Goal: Transaction & Acquisition: Purchase product/service

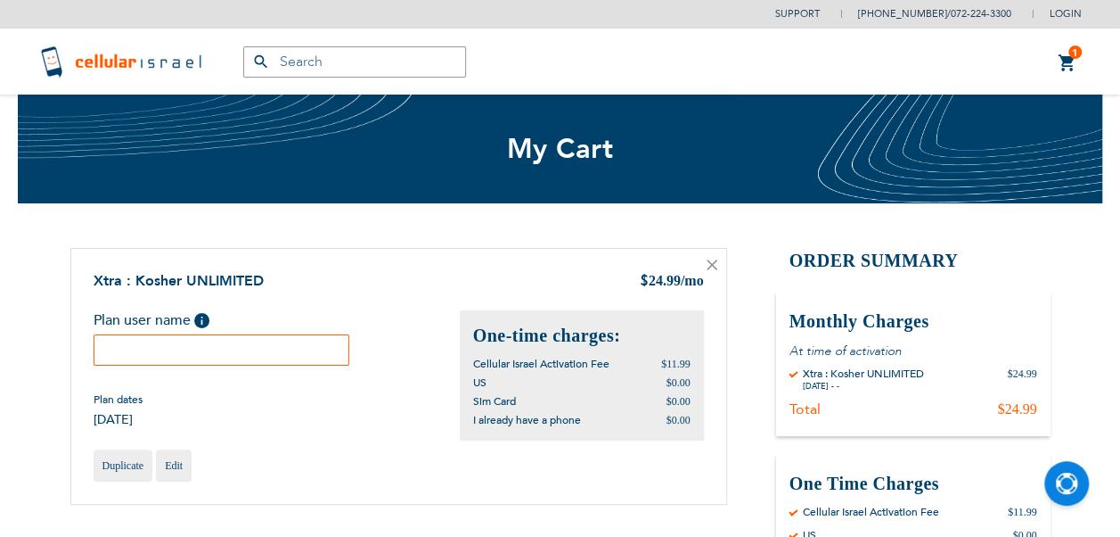
click at [281, 364] on input "text" at bounding box center [222, 349] width 257 height 31
click at [273, 340] on input "Chani" at bounding box center [222, 349] width 257 height 31
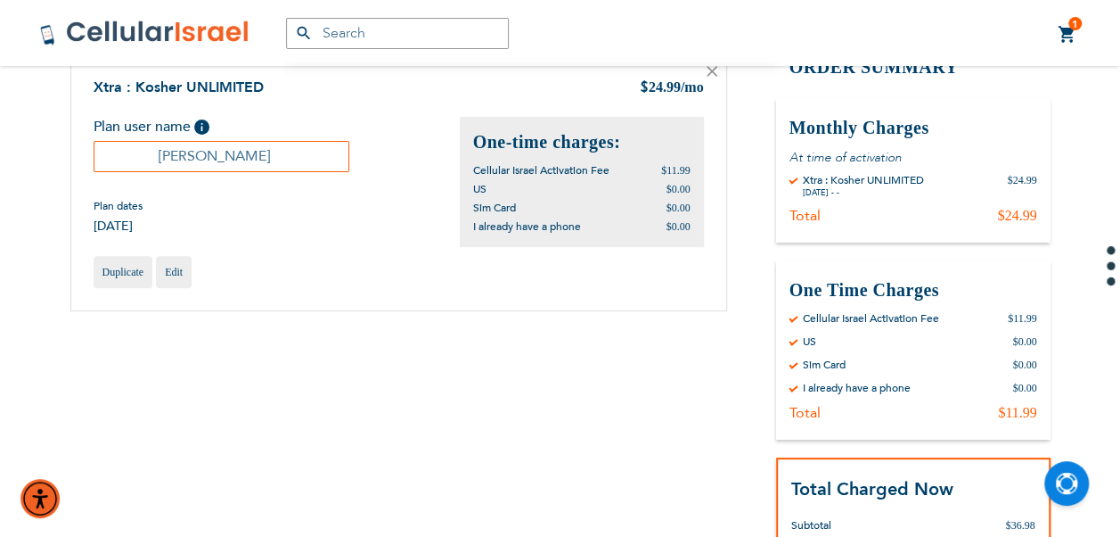
scroll to position [356, 0]
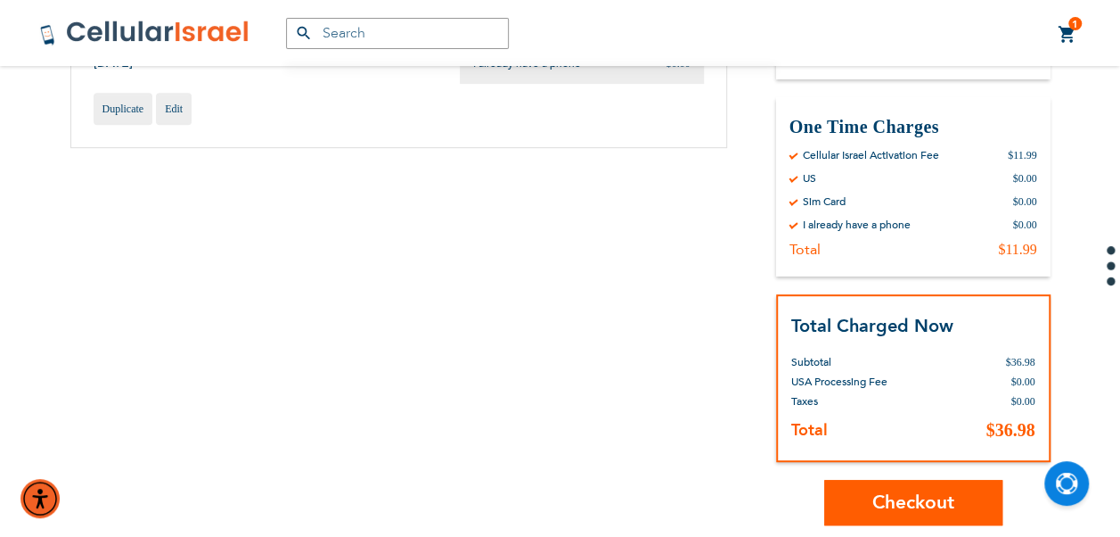
type input "Chani Kraus"
click at [918, 488] on button "Checkout" at bounding box center [913, 501] width 178 height 45
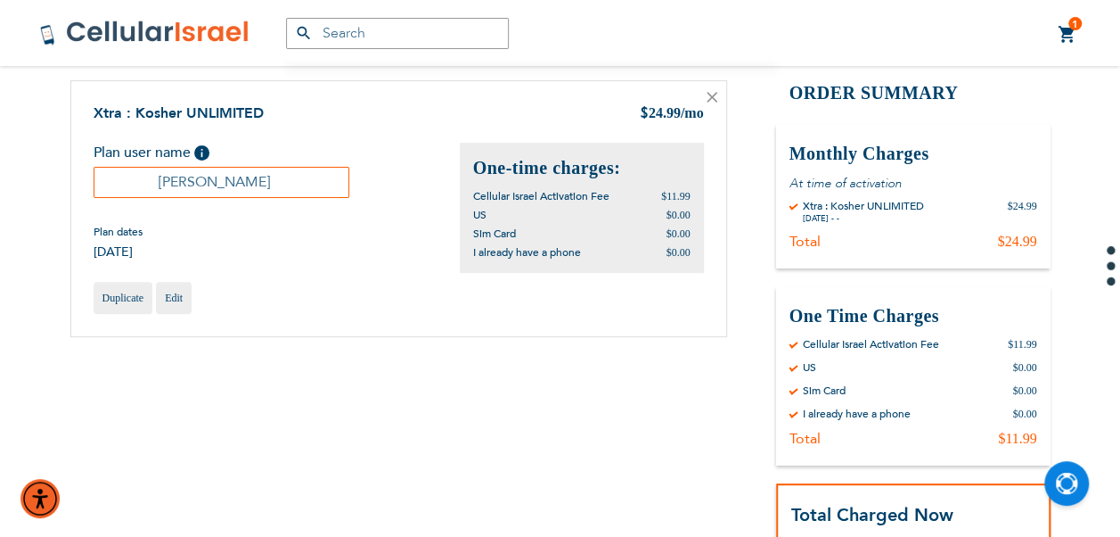
scroll to position [0, 0]
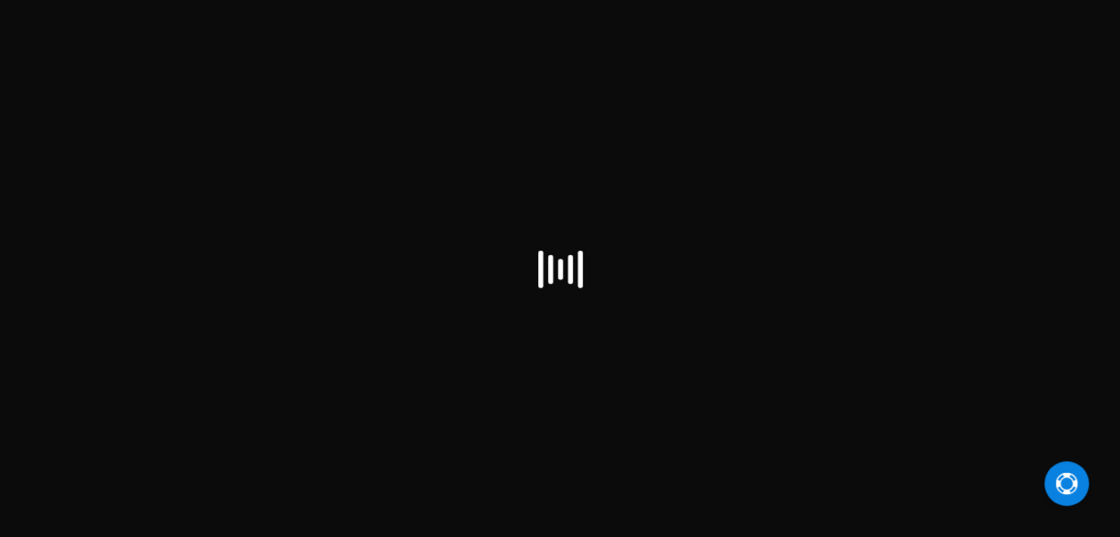
select select "US"
checkbox input "false"
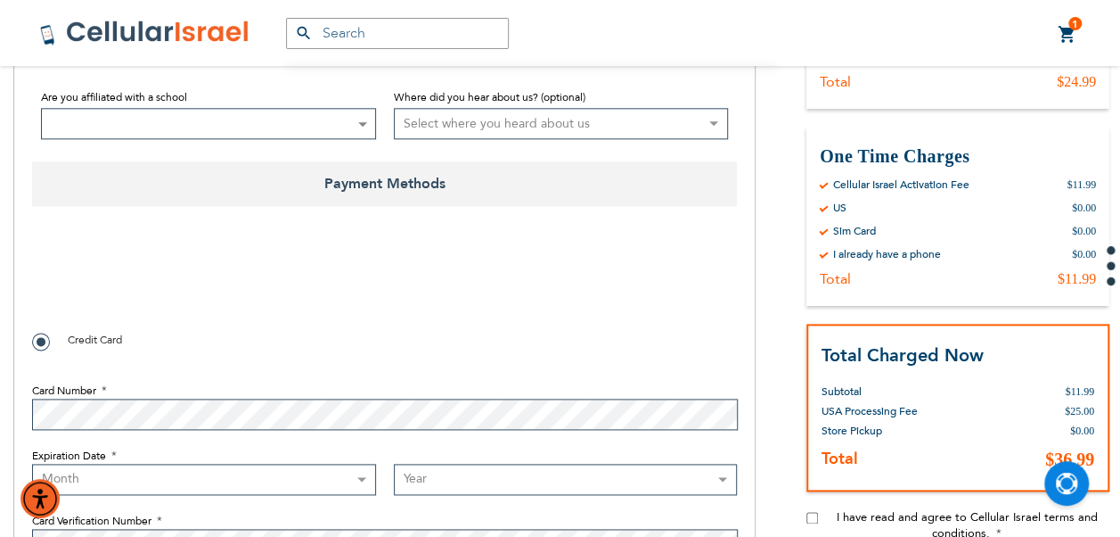
scroll to position [1159, 0]
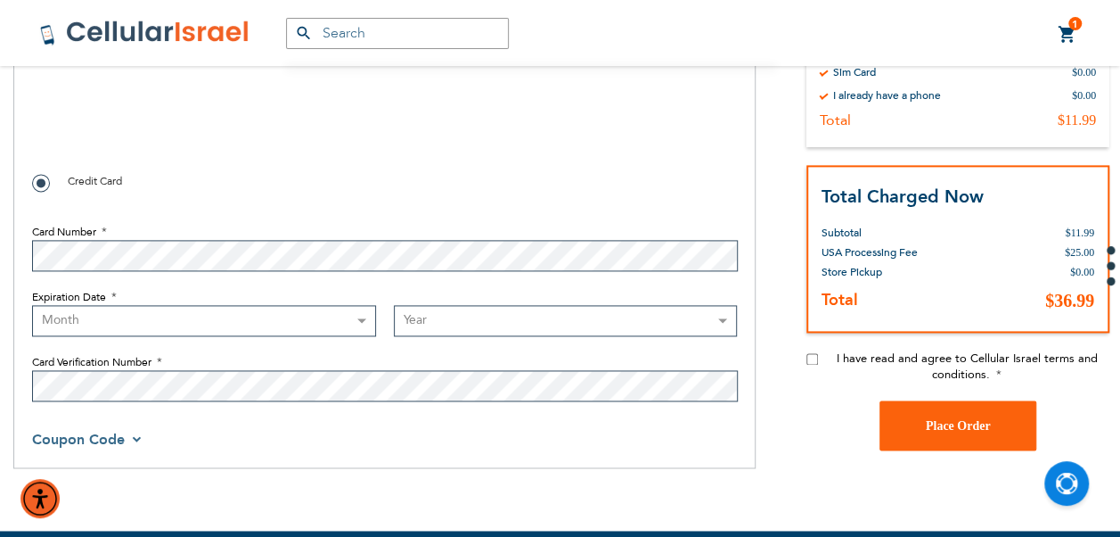
click at [821, 357] on div "I have read and agree to Cellular Israel terms and conditions." at bounding box center [958, 375] width 303 height 50
click at [812, 358] on input "I have read and agree to Cellular Israel terms and conditions." at bounding box center [813, 359] width 12 height 12
checkbox input "true"
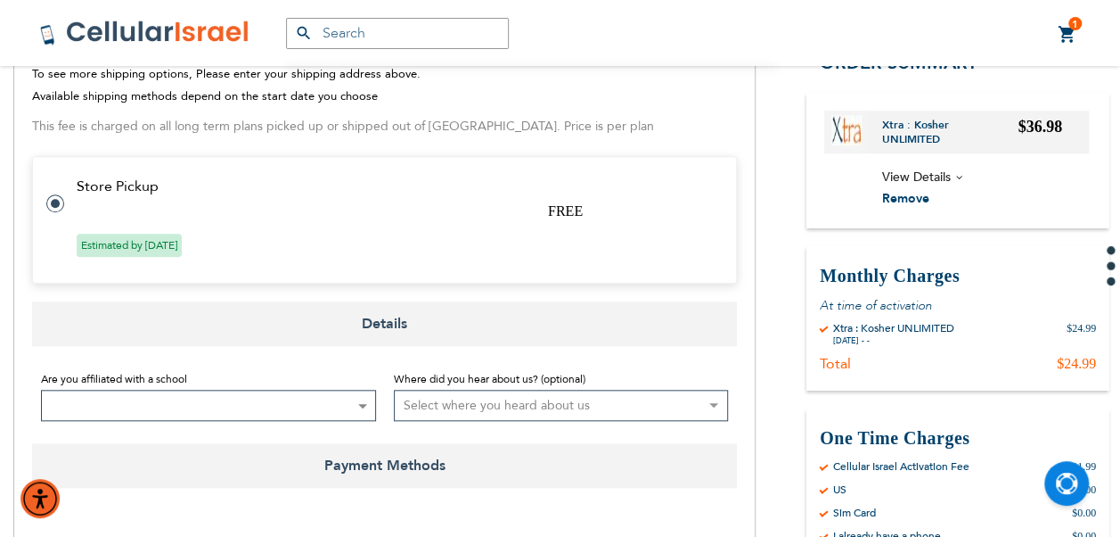
scroll to position [891, 0]
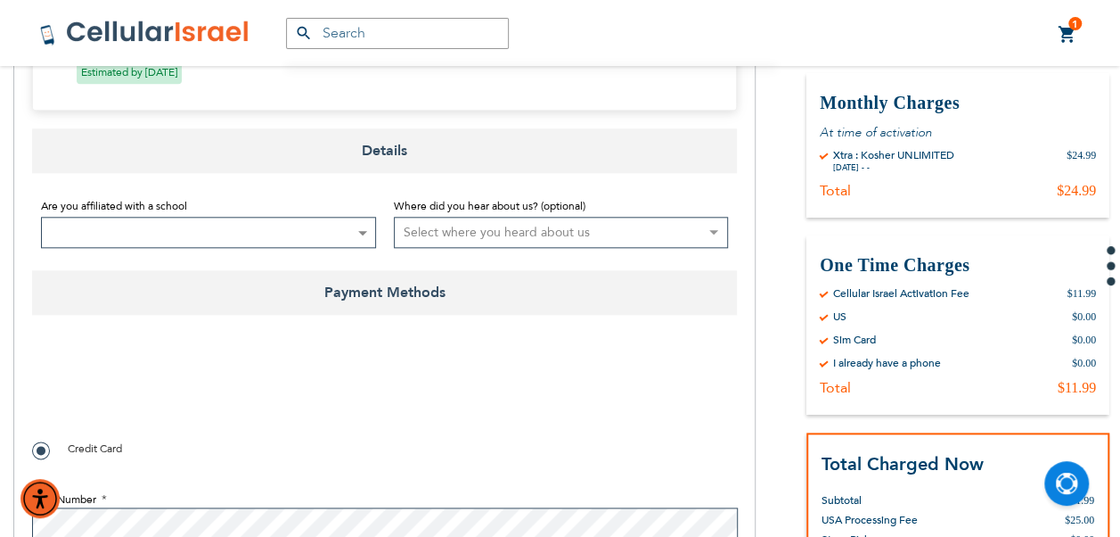
click at [152, 235] on span at bounding box center [208, 232] width 335 height 31
click at [196, 249] on fieldset "Are you affiliated with a school Not Affiliated with a School Aderes Hatorah Ad…" at bounding box center [384, 221] width 705 height 71
click at [196, 235] on span "Not Affiliated with a School" at bounding box center [208, 232] width 333 height 31
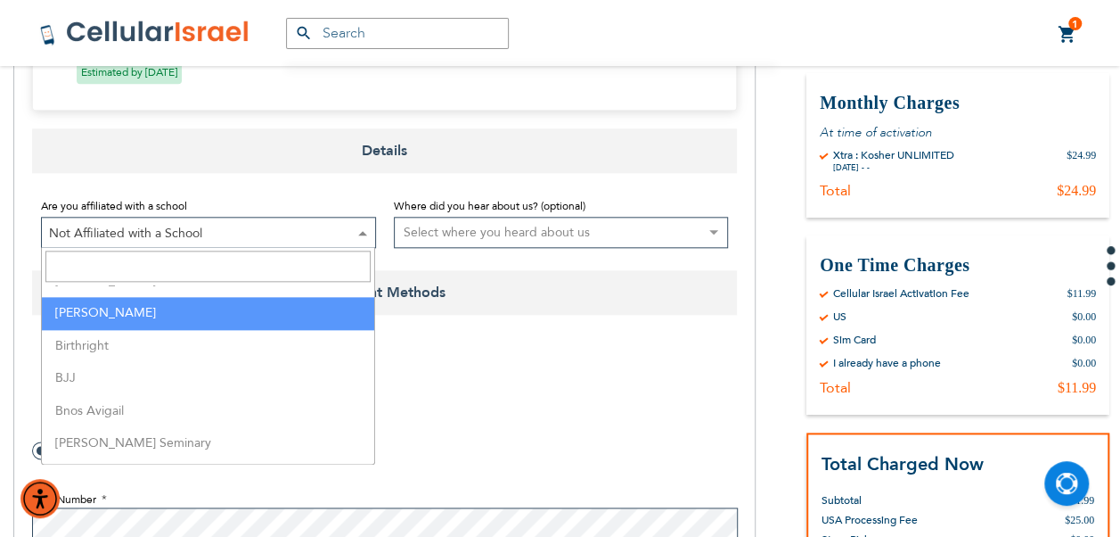
scroll to position [0, 0]
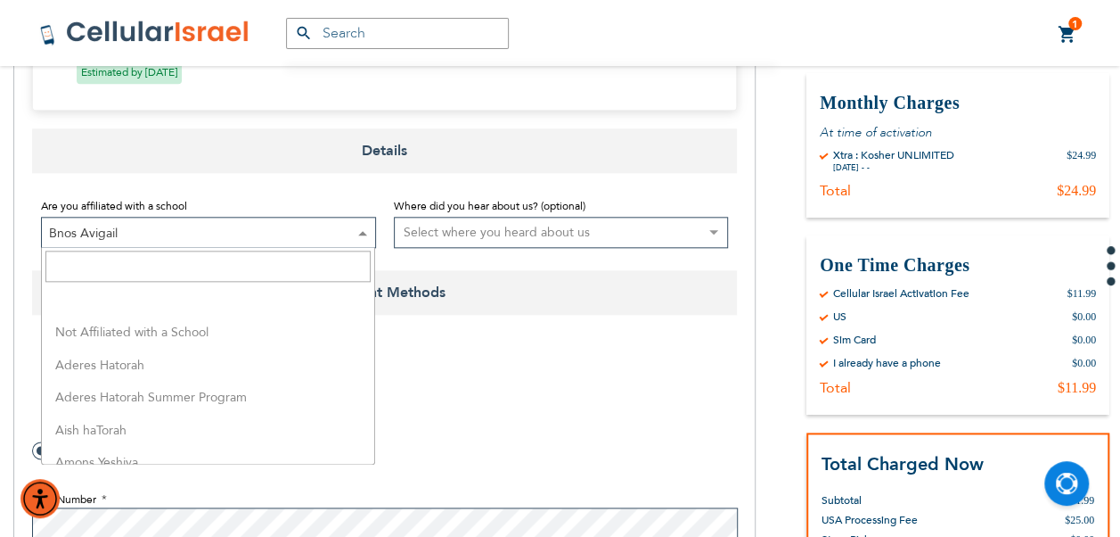
drag, startPoint x: 188, startPoint y: 371, endPoint x: 108, endPoint y: 242, distance: 152.1
click at [108, 242] on span "Bnos Avigail" at bounding box center [208, 232] width 333 height 31
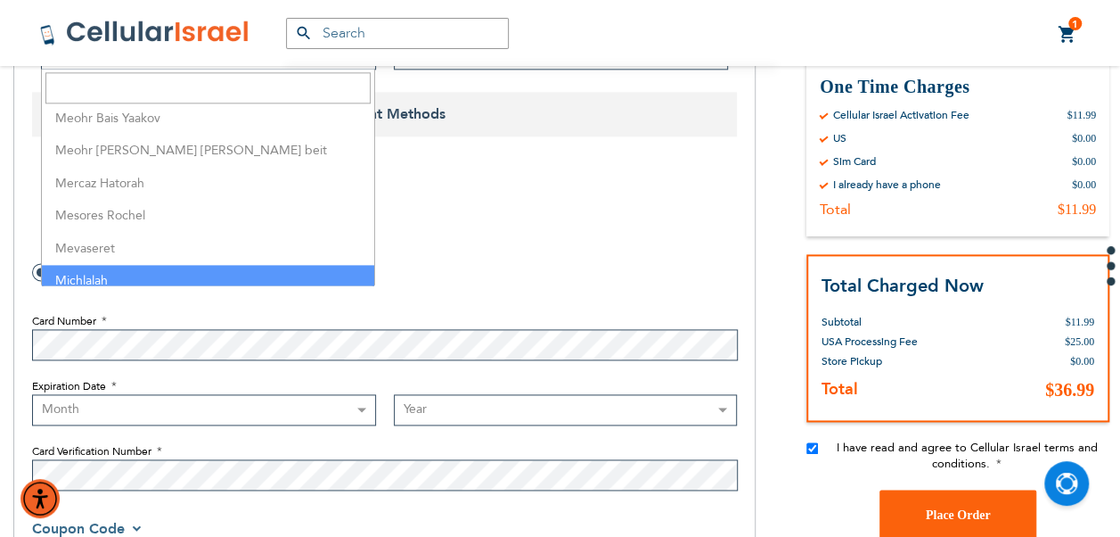
scroll to position [2685, 0]
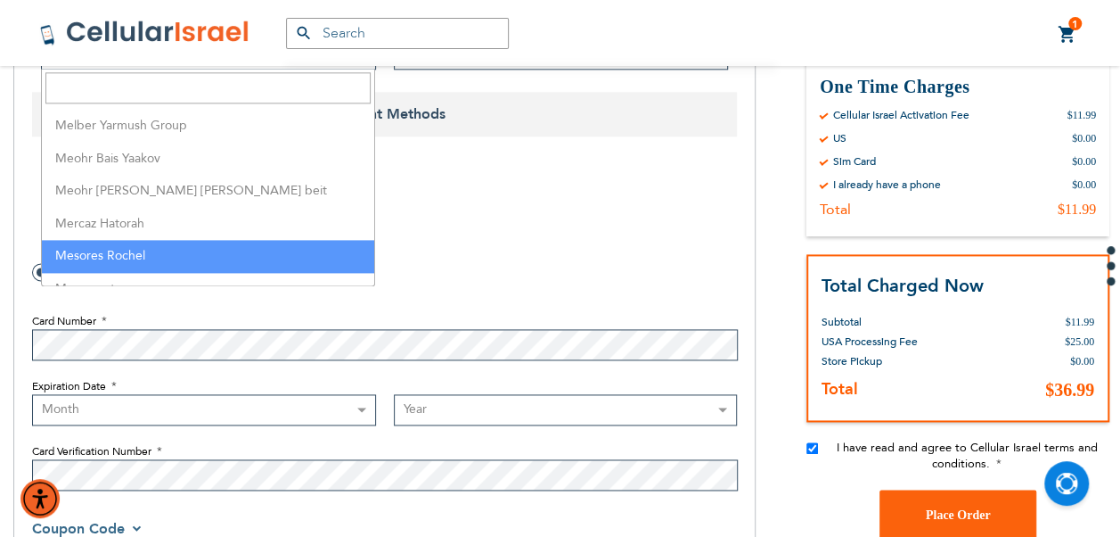
select select "103"
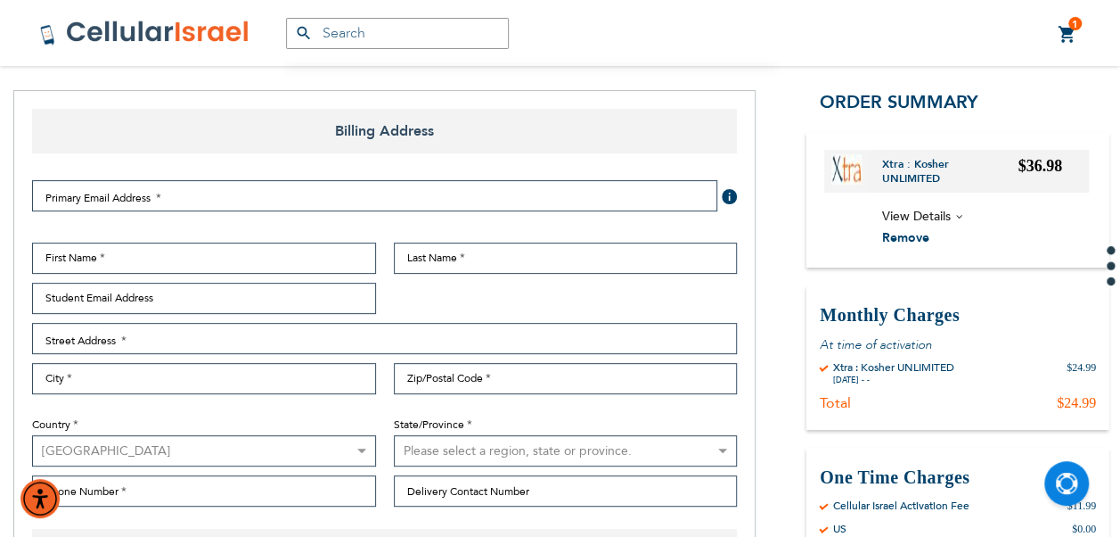
scroll to position [89, 0]
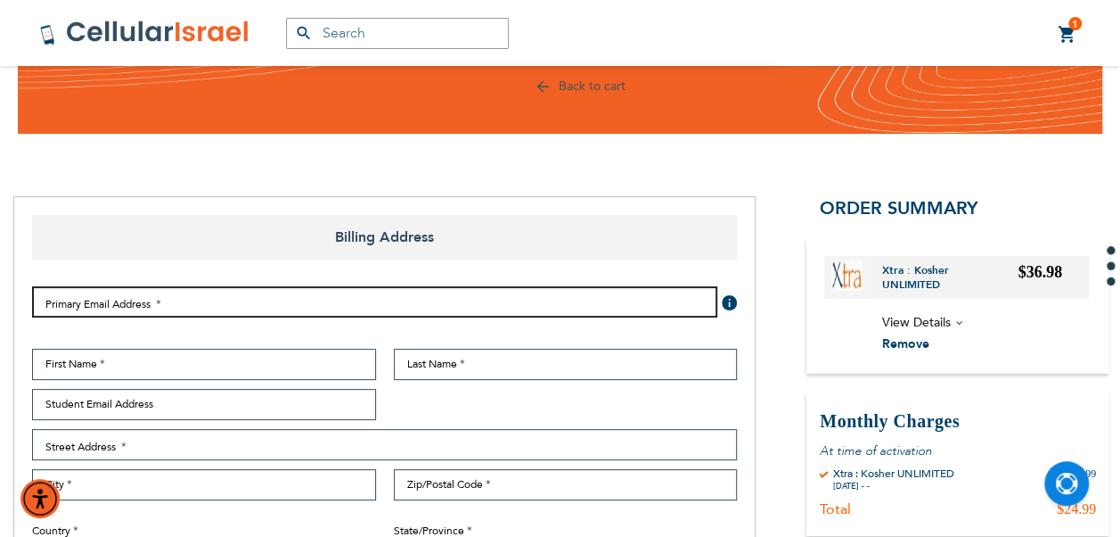
click at [166, 308] on input "Email Address" at bounding box center [374, 301] width 685 height 31
drag, startPoint x: 228, startPoint y: 301, endPoint x: 120, endPoint y: 302, distance: 107.8
click at [120, 302] on input "[EMAIL_ADDRESS][DOMAIN_NAME]" at bounding box center [374, 301] width 685 height 31
type input "[EMAIL_ADDRESS][DOMAIN_NAME]"
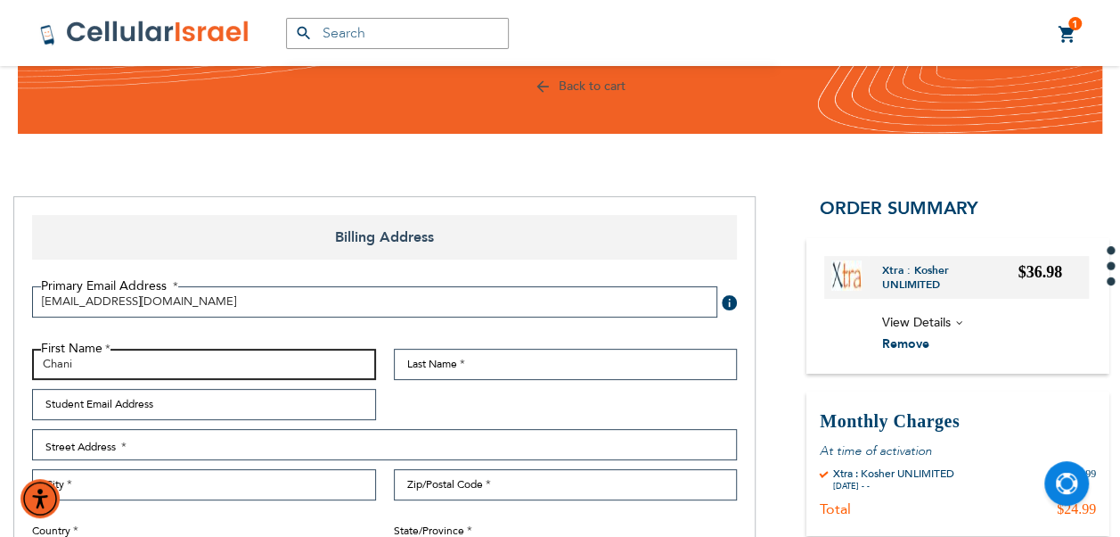
type input "Chani"
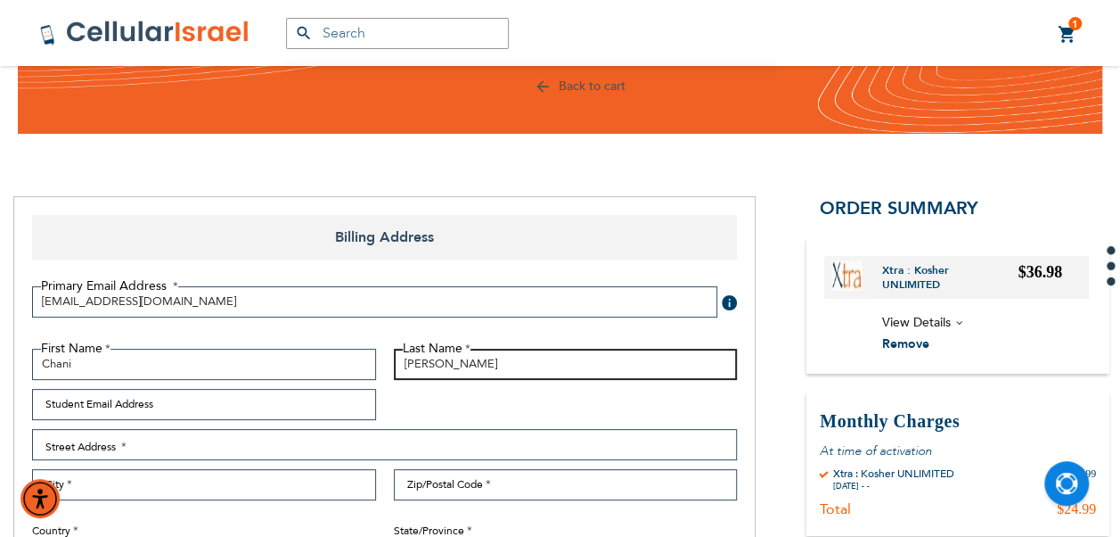
type input "[PERSON_NAME]"
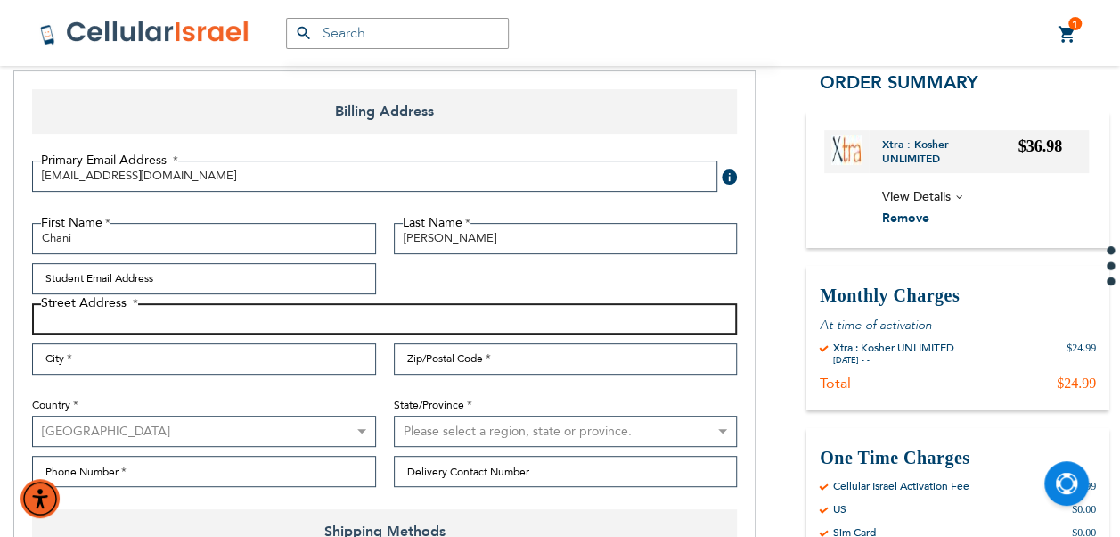
scroll to position [356, 0]
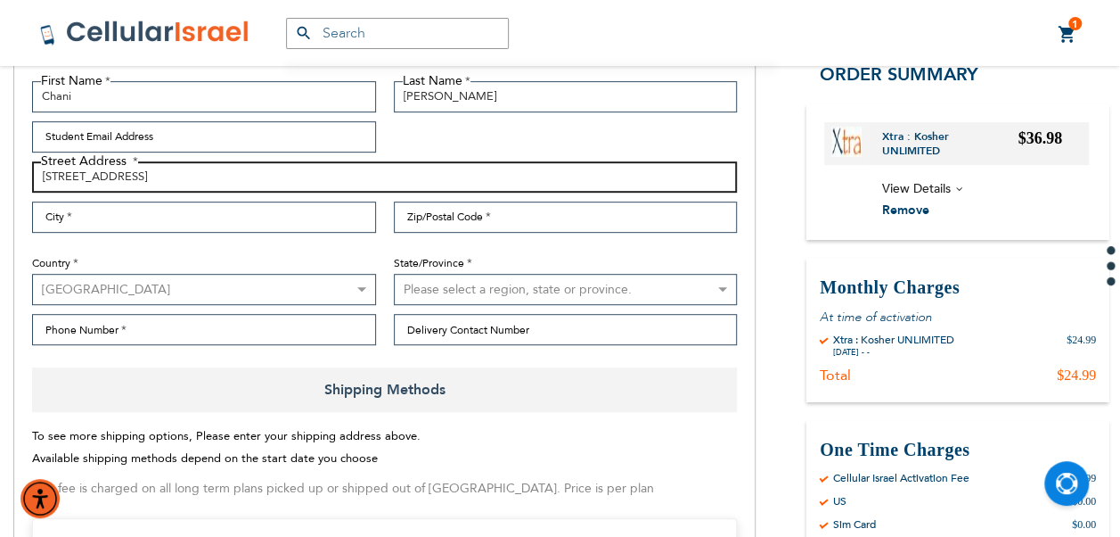
type input "[STREET_ADDRESS]"
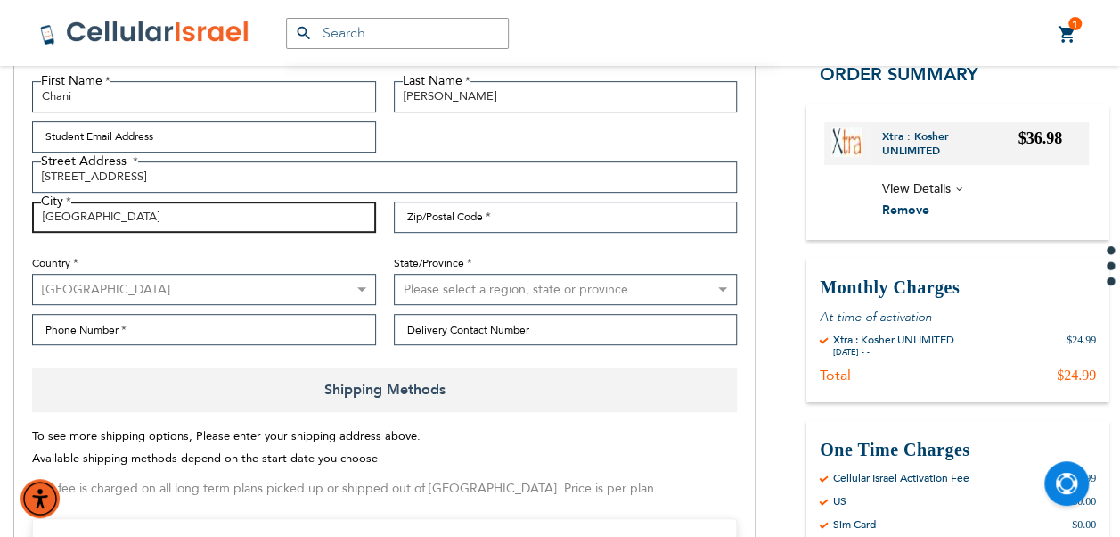
type input "[GEOGRAPHIC_DATA]"
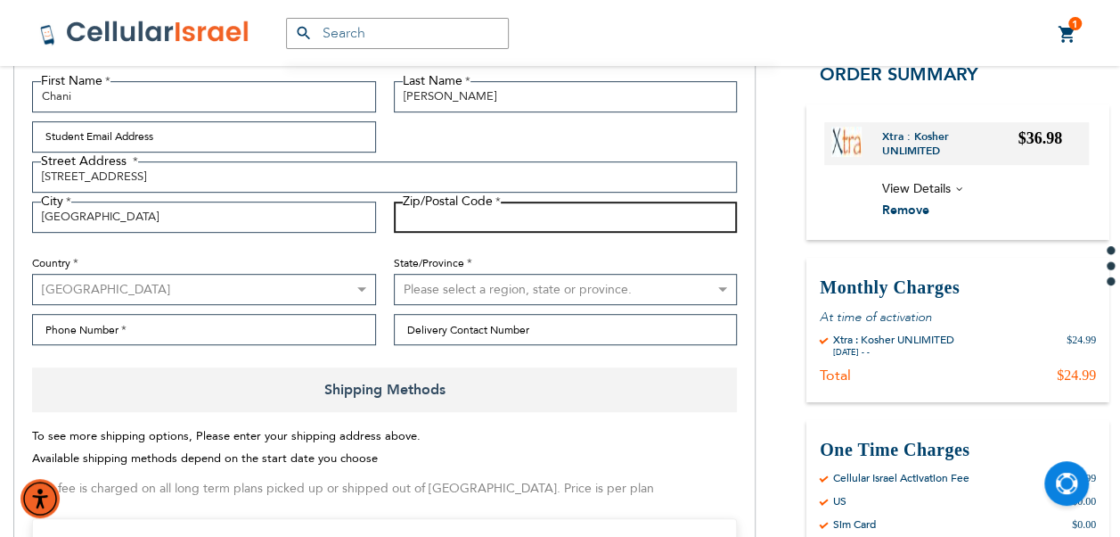
click at [439, 217] on input "Zip/Postal Code" at bounding box center [566, 216] width 344 height 31
type input "11204"
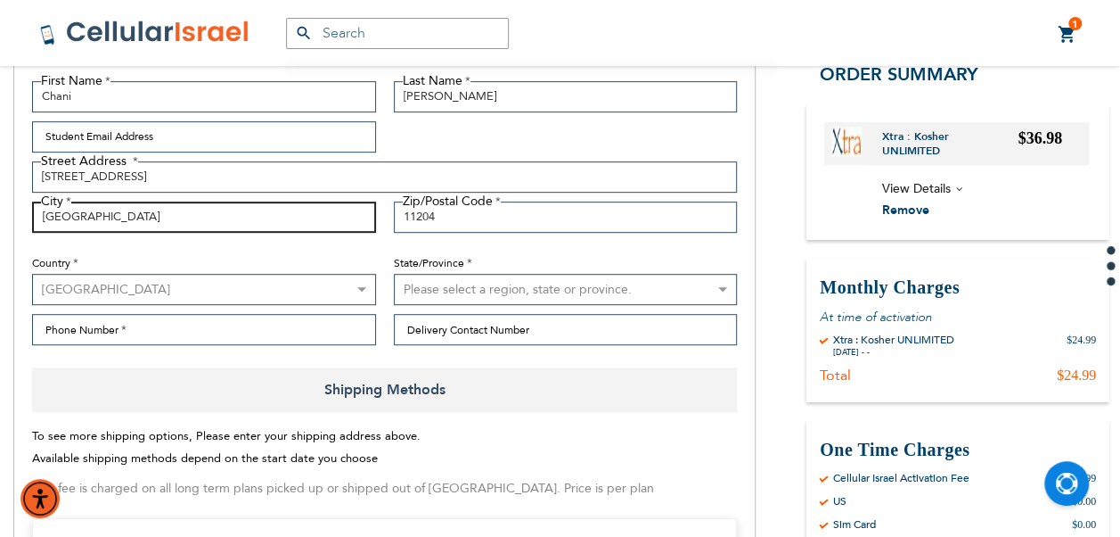
drag, startPoint x: 275, startPoint y: 222, endPoint x: 400, endPoint y: 276, distance: 136.9
click at [275, 222] on input "[GEOGRAPHIC_DATA]" at bounding box center [204, 216] width 344 height 31
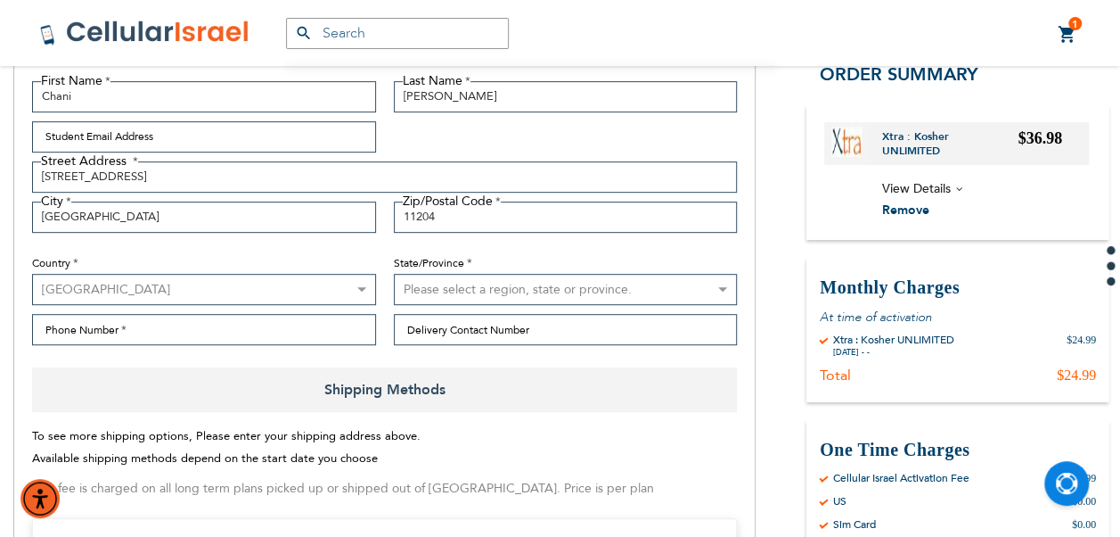
click at [455, 288] on select "Please select a region, state or province. [US_STATE] [US_STATE] [US_STATE] [US…" at bounding box center [566, 289] width 344 height 31
select select "43"
click at [394, 274] on select "Please select a region, state or province. [US_STATE] [US_STATE] [US_STATE] [US…" at bounding box center [566, 289] width 344 height 31
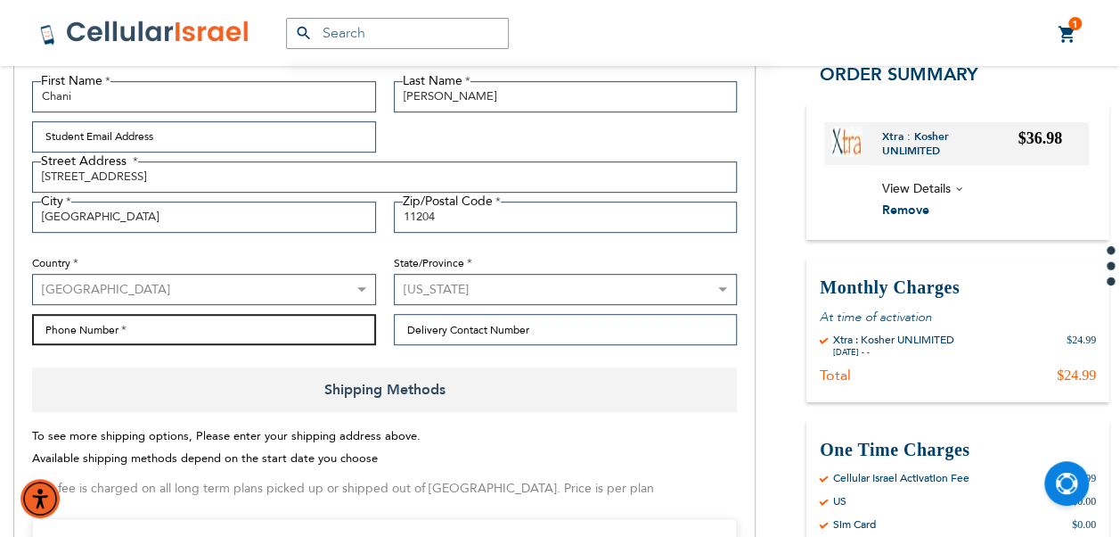
click at [197, 328] on input "Phone Number" at bounding box center [204, 329] width 344 height 31
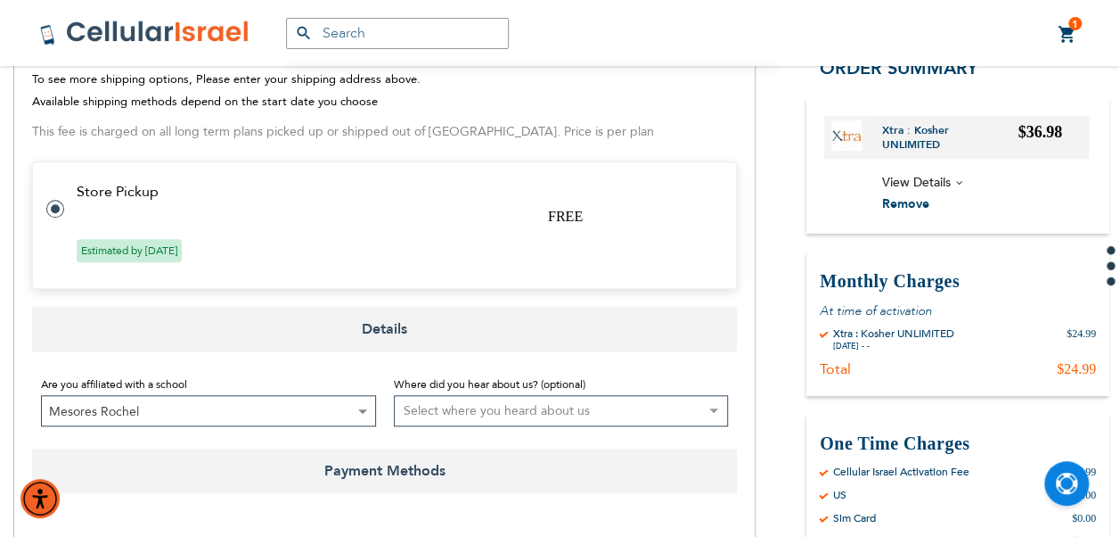
scroll to position [891, 0]
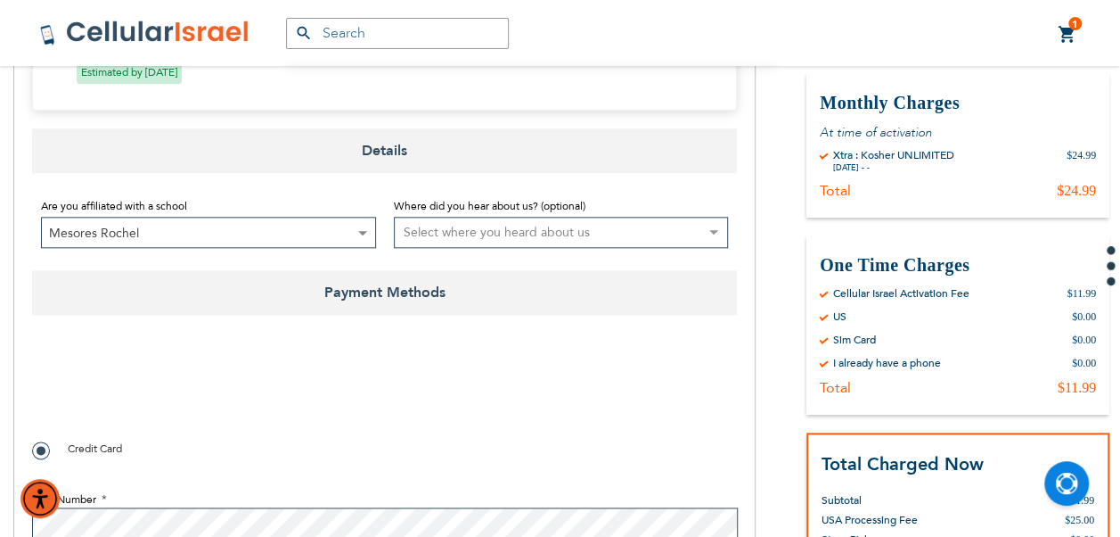
type input "9177334983"
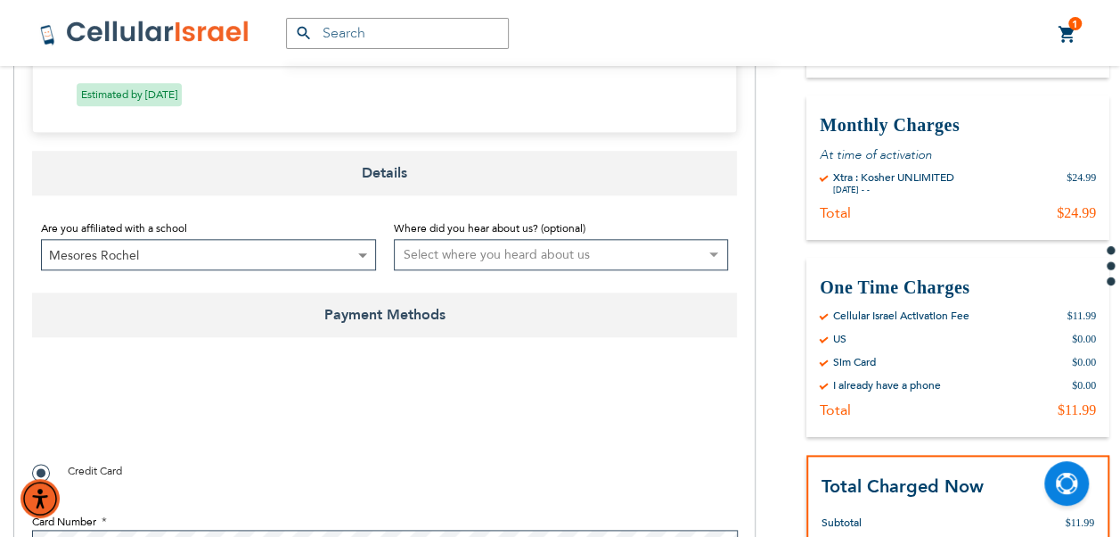
scroll to position [1069, 0]
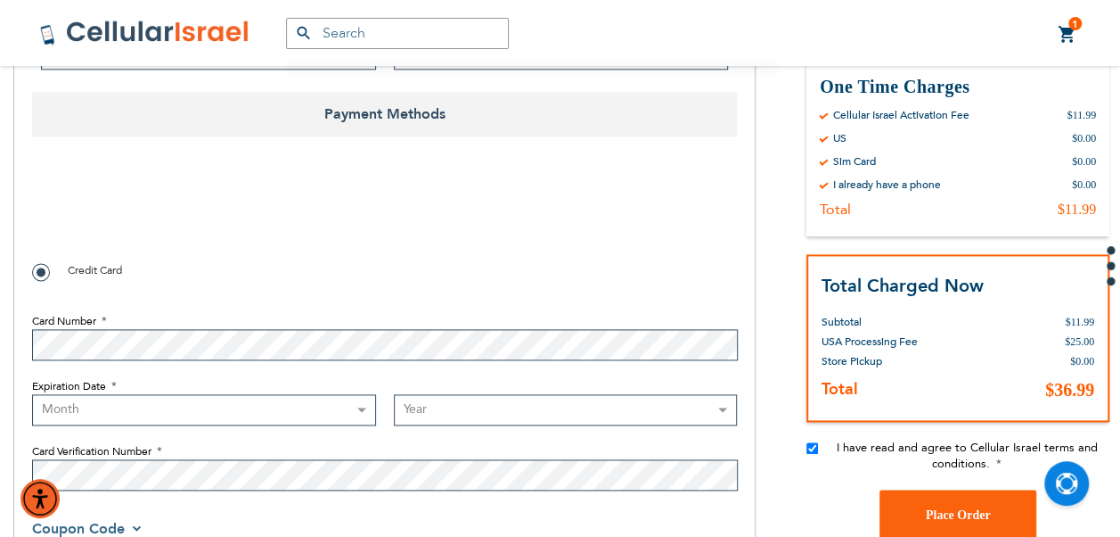
click at [190, 326] on div "Card Number" at bounding box center [384, 336] width 705 height 47
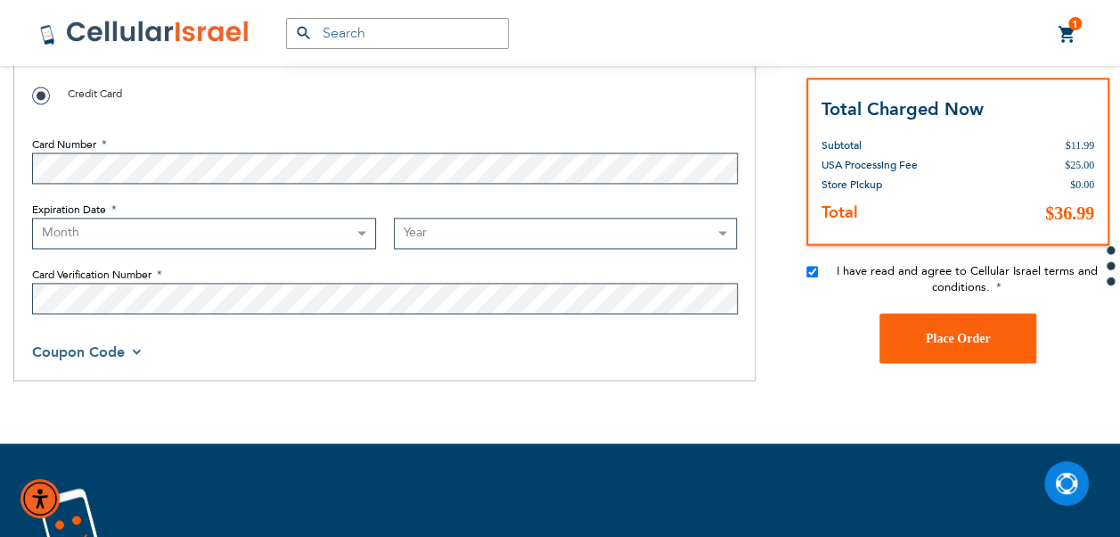
scroll to position [1248, 0]
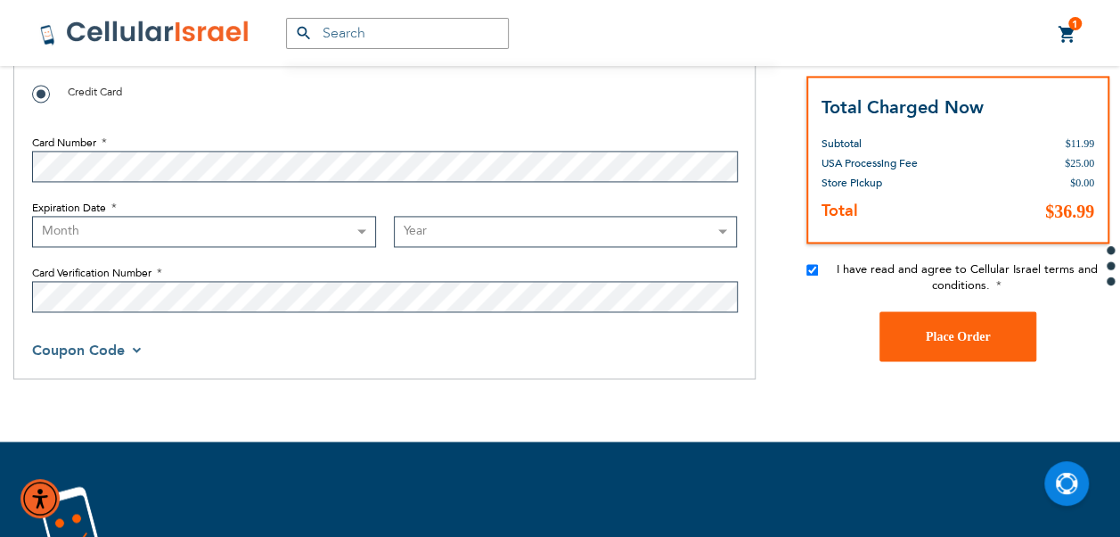
checkbox input "false"
click at [324, 232] on select "Month [DATE] - [DATE] - [DATE] - [DATE] - [DATE] - [DATE] - [DATE] - [DATE] - […" at bounding box center [204, 231] width 344 height 31
select select "11"
click at [32, 216] on select "Month [DATE] - [DATE] - [DATE] - [DATE] - [DATE] - [DATE] - [DATE] - [DATE] - […" at bounding box center [204, 231] width 344 height 31
click at [465, 223] on select "Year [DATE] 2026 2027 2028 2029 2030 2031 2032 2033 2034 2035 2036 2037 2038 20…" at bounding box center [566, 231] width 344 height 31
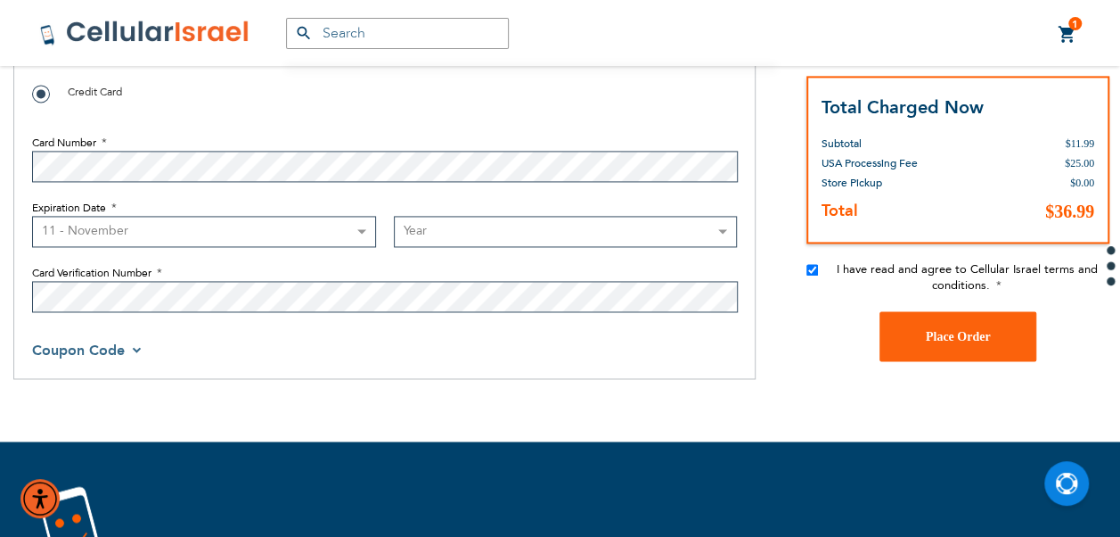
select select "2028"
click at [394, 216] on select "Year [DATE] 2026 2027 2028 2029 2030 2031 2032 2033 2034 2035 2036 2037 2038 20…" at bounding box center [566, 231] width 344 height 31
checkbox input "true"
click at [923, 315] on button "Place Order" at bounding box center [958, 336] width 157 height 50
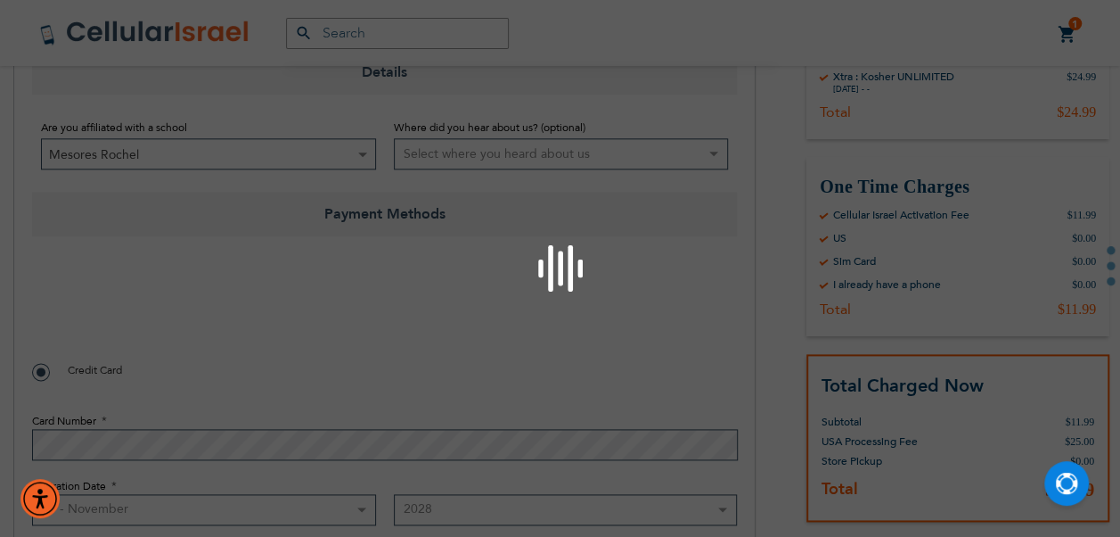
scroll to position [891, 0]
